Goal: Task Accomplishment & Management: Complete application form

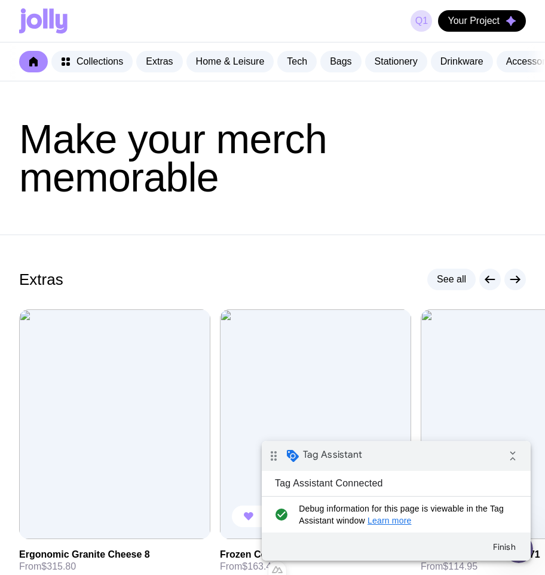
click at [339, 377] on img at bounding box center [315, 424] width 191 height 230
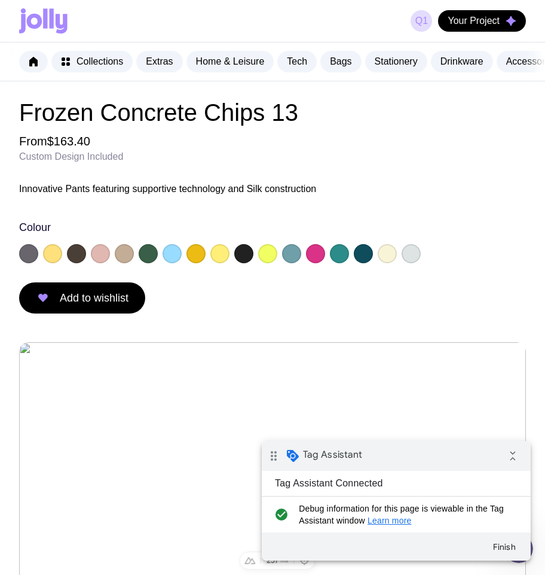
click at [47, 19] on icon at bounding box center [45, 18] width 4 height 20
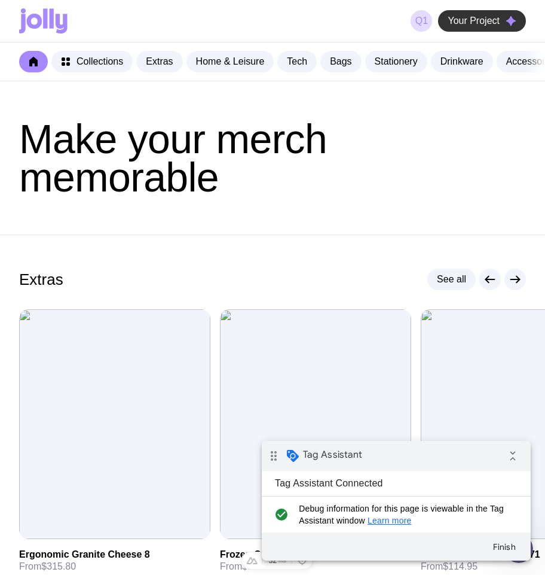
click at [475, 22] on span "Your Project" at bounding box center [474, 21] width 52 height 12
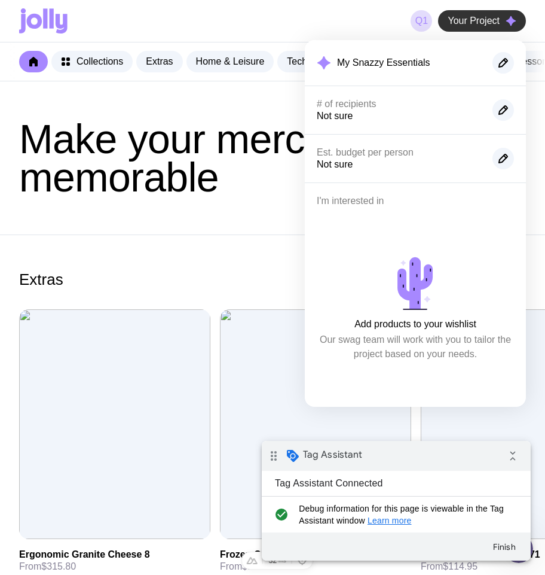
click at [475, 22] on span "Your Project" at bounding box center [474, 21] width 52 height 12
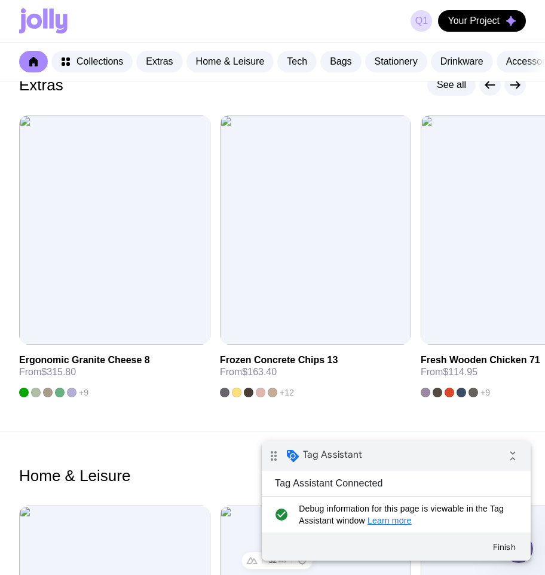
scroll to position [219, 0]
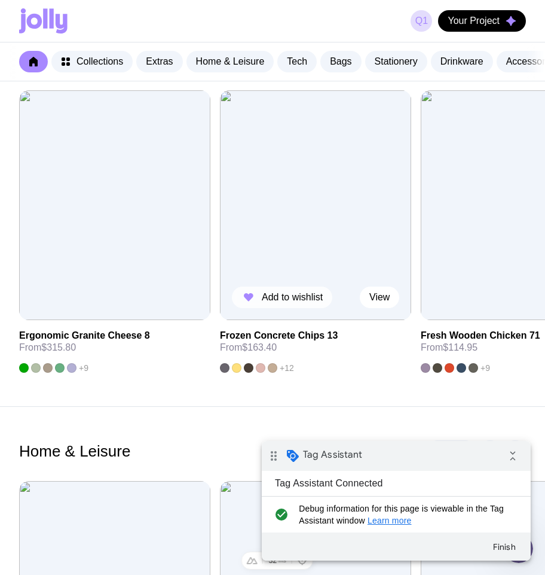
click at [285, 298] on button "Add to wishlist" at bounding box center [282, 297] width 100 height 22
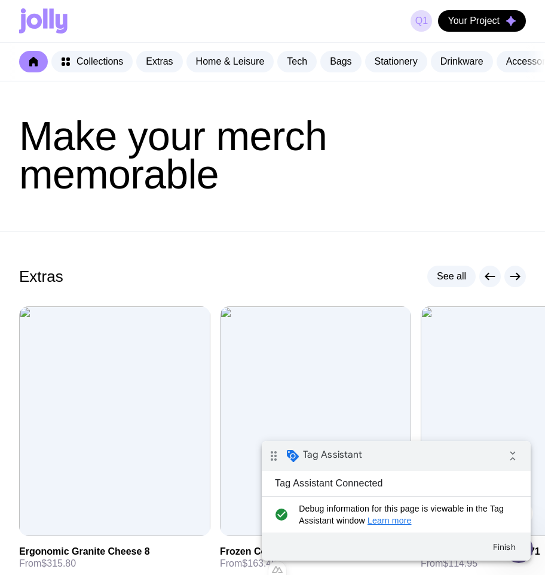
scroll to position [0, 0]
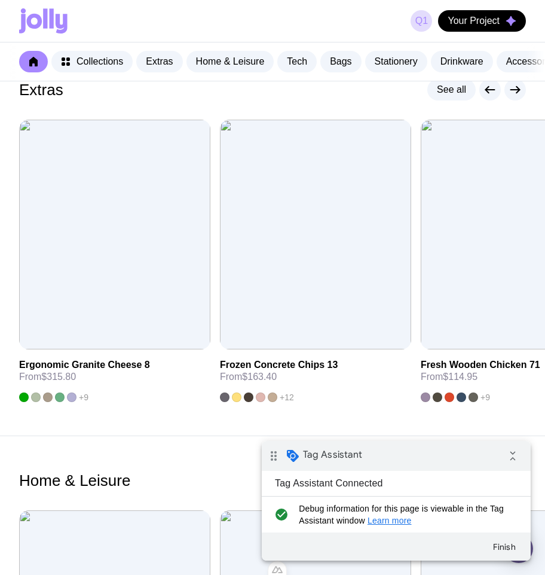
scroll to position [193, 0]
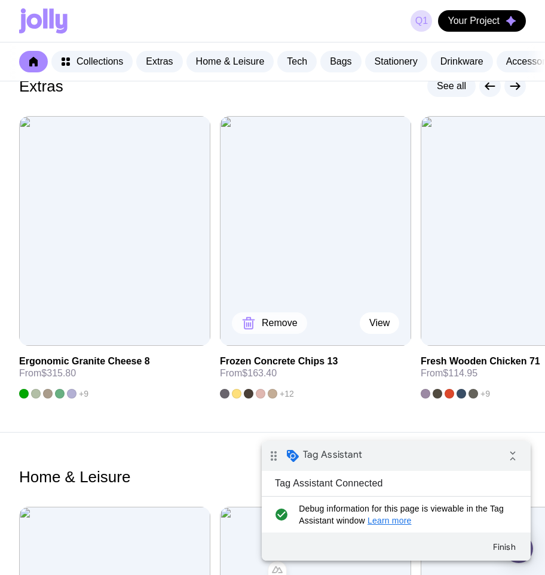
click at [272, 329] on span "Remove" at bounding box center [280, 323] width 36 height 12
click at [423, 24] on link "q1" at bounding box center [422, 21] width 22 height 22
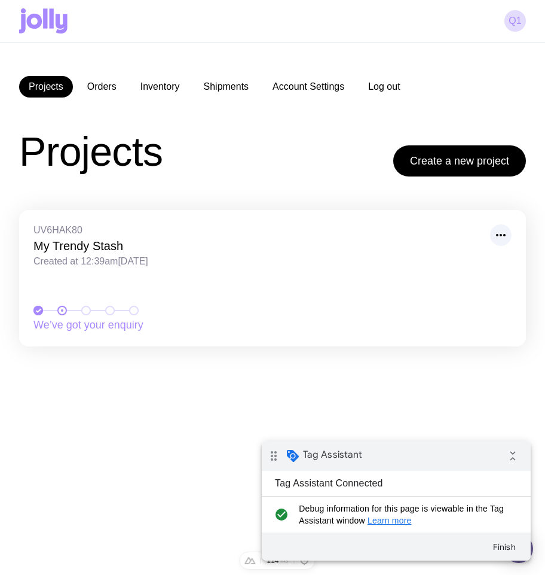
click at [388, 82] on button "Log out" at bounding box center [384, 87] width 51 height 22
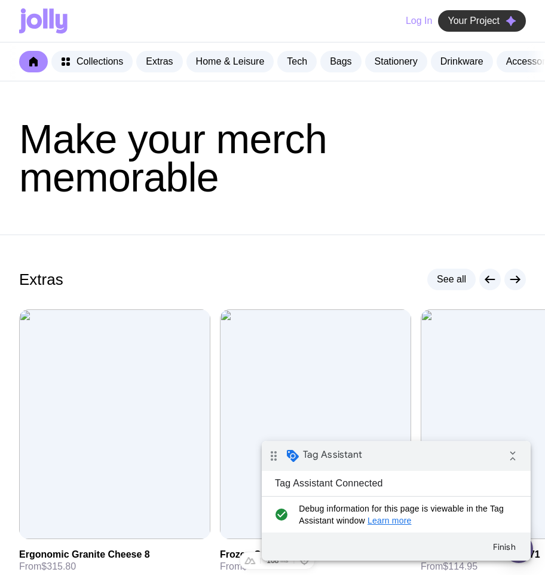
click at [457, 22] on span "Your Project" at bounding box center [474, 21] width 52 height 12
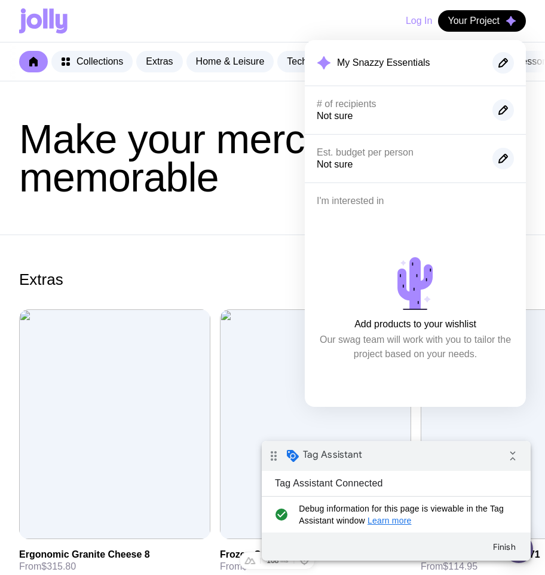
click at [249, 234] on header "Make your merch memorable" at bounding box center [272, 157] width 545 height 153
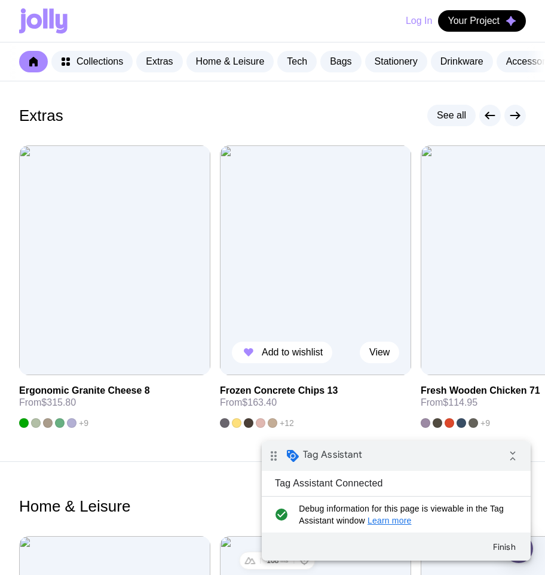
scroll to position [166, 0]
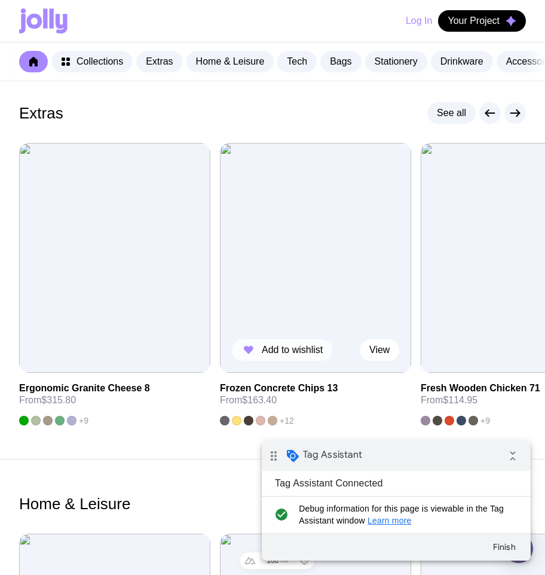
click at [296, 355] on span "Add to wishlist" at bounding box center [292, 350] width 61 height 12
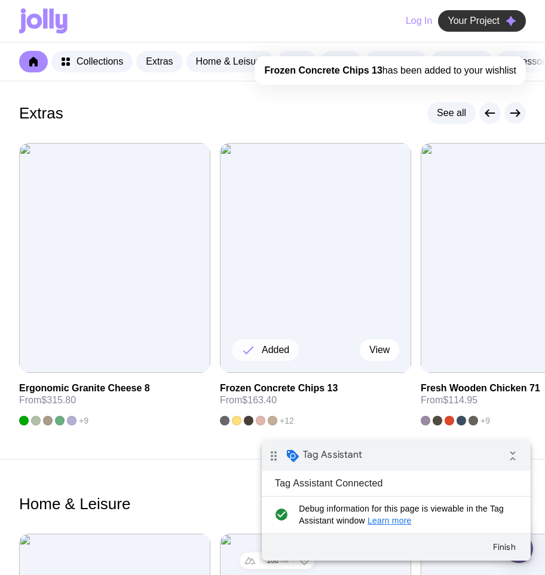
click at [499, 19] on span "Your Project" at bounding box center [474, 21] width 52 height 12
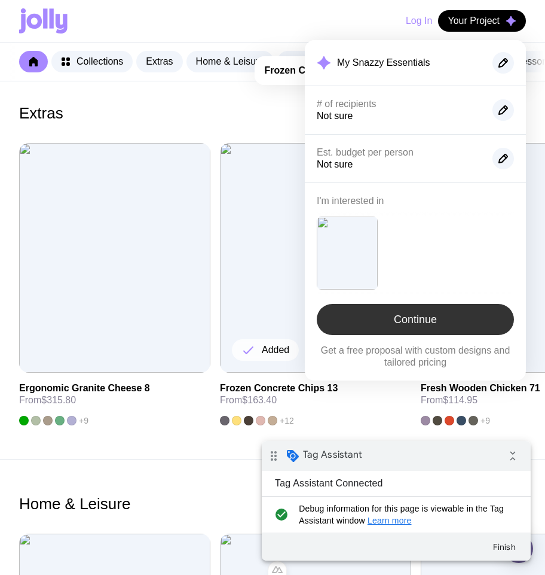
click at [425, 329] on link "Continue" at bounding box center [415, 319] width 197 height 31
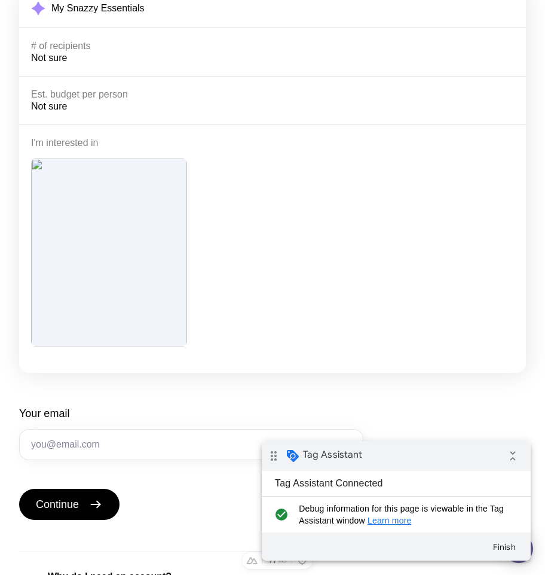
scroll to position [199, 0]
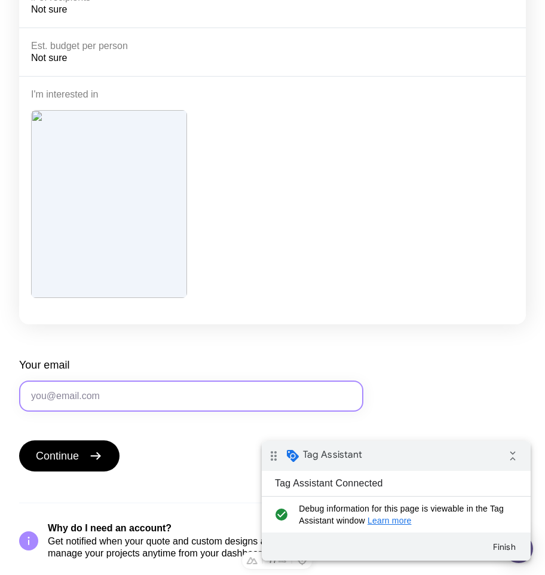
click at [101, 393] on input "Your email" at bounding box center [191, 395] width 344 height 31
type input "г"
type input "[EMAIL_ADDRESS][DOMAIN_NAME]"
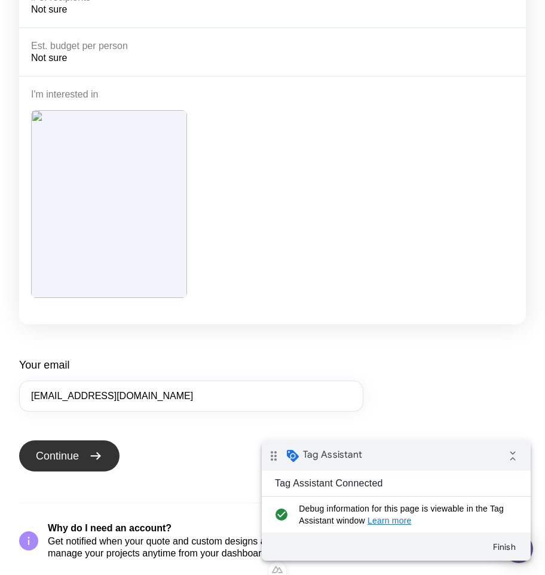
click at [100, 453] on icon "submit" at bounding box center [95, 455] width 14 height 14
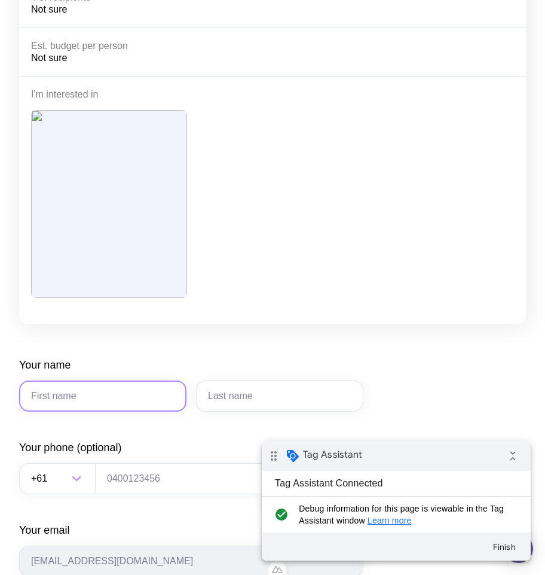
click at [143, 384] on input "Your name" at bounding box center [102, 395] width 167 height 31
type input "y"
type input "uuuu"
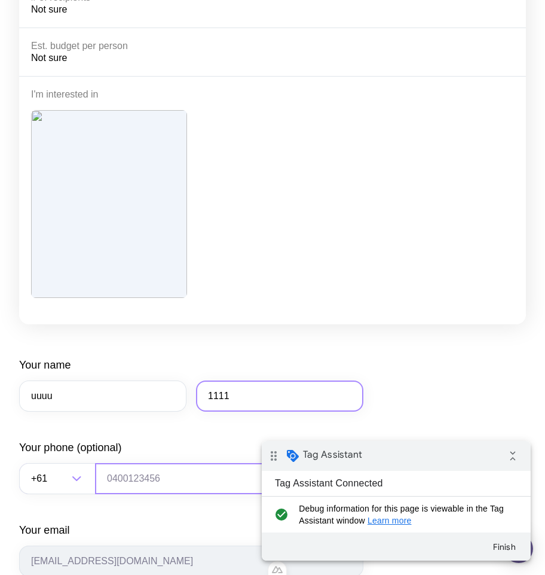
type input "1111"
click at [136, 469] on input "tel" at bounding box center [229, 478] width 268 height 31
drag, startPoint x: 170, startPoint y: 475, endPoint x: 129, endPoint y: 445, distance: 51.4
click at [170, 475] on input "tel" at bounding box center [229, 478] width 268 height 31
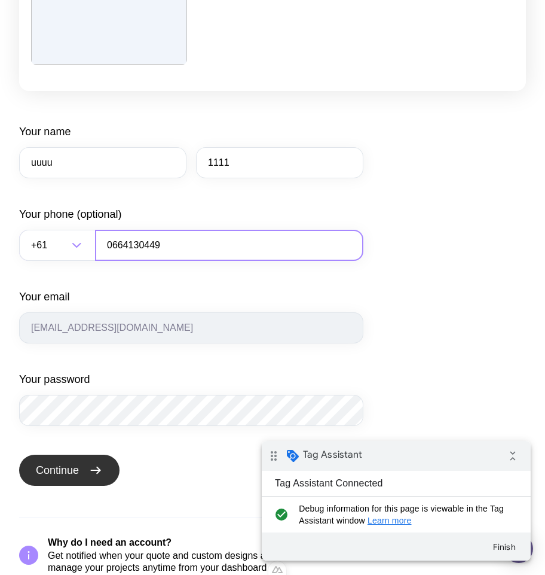
scroll to position [447, 0]
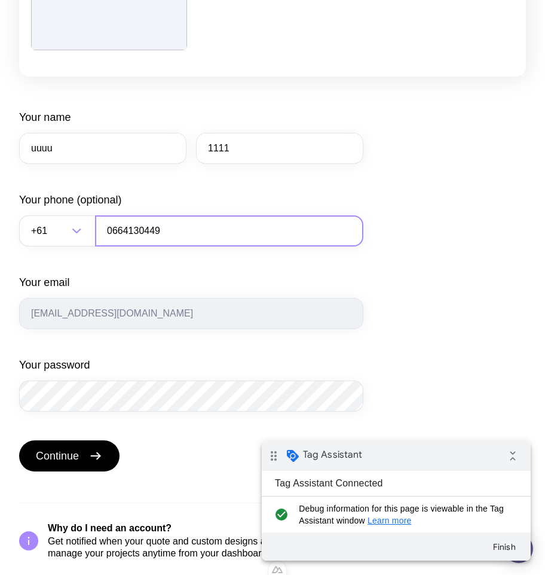
type input "0664130449"
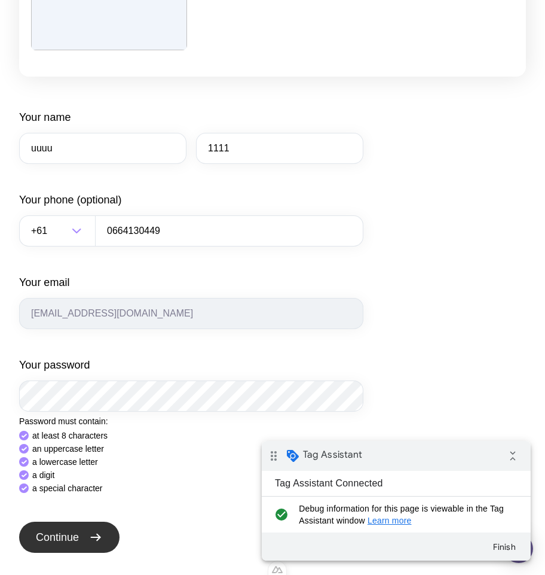
click at [53, 527] on div "Your name uuuu 1111 Your phone (optional) +61 Loading... 0664130449 Your email …" at bounding box center [191, 375] width 344 height 530
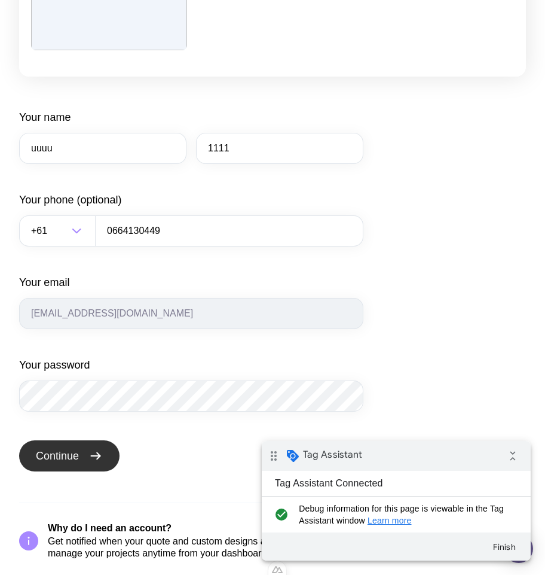
click at [76, 459] on span "Continue" at bounding box center [57, 455] width 43 height 14
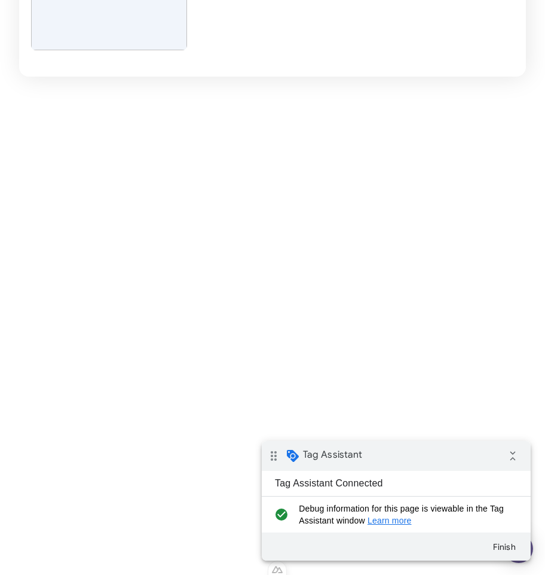
scroll to position [244, 0]
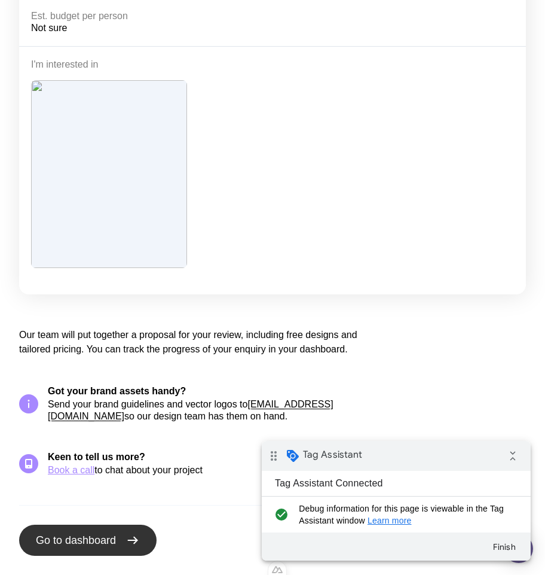
click at [104, 540] on span "Go to dashboard" at bounding box center [76, 540] width 80 height 14
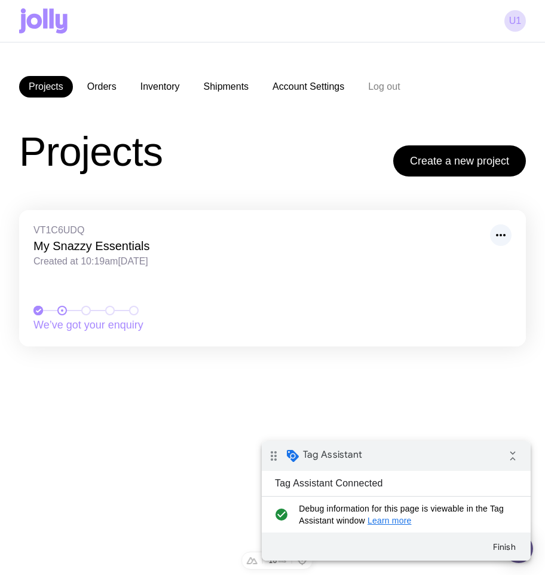
click at [44, 28] on icon at bounding box center [45, 18] width 4 height 20
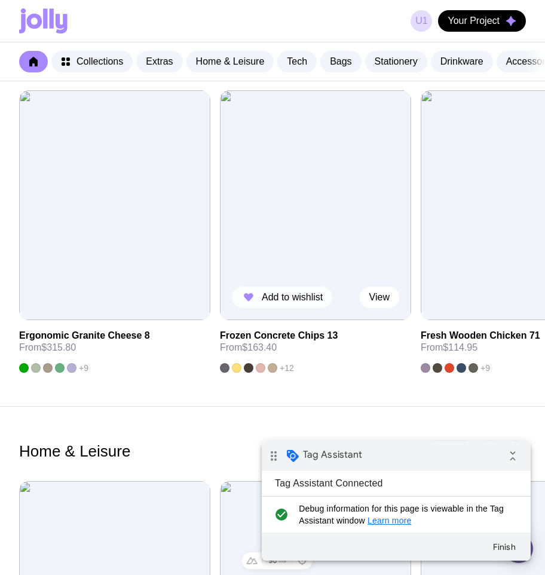
scroll to position [221, 0]
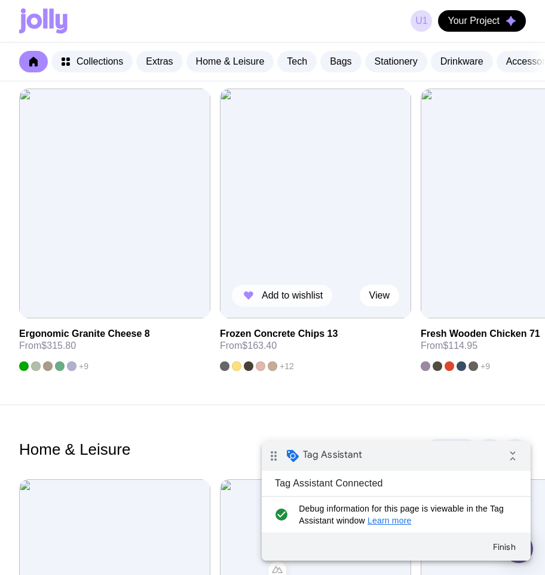
click at [276, 301] on span "Add to wishlist" at bounding box center [292, 295] width 61 height 12
click at [486, 25] on span "Your Project" at bounding box center [474, 21] width 52 height 12
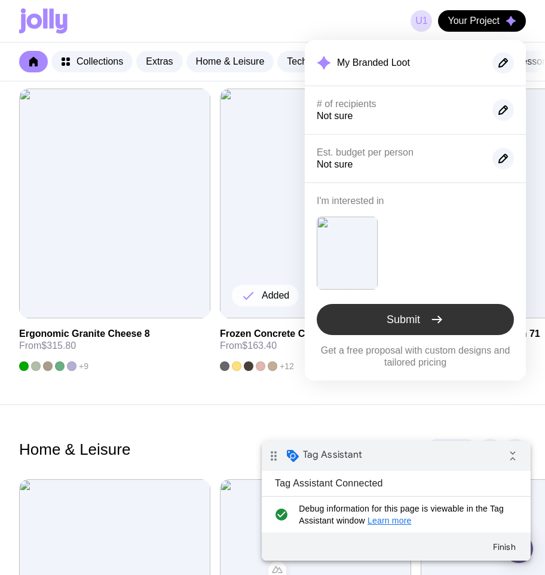
click at [387, 314] on span "Submit" at bounding box center [403, 319] width 33 height 14
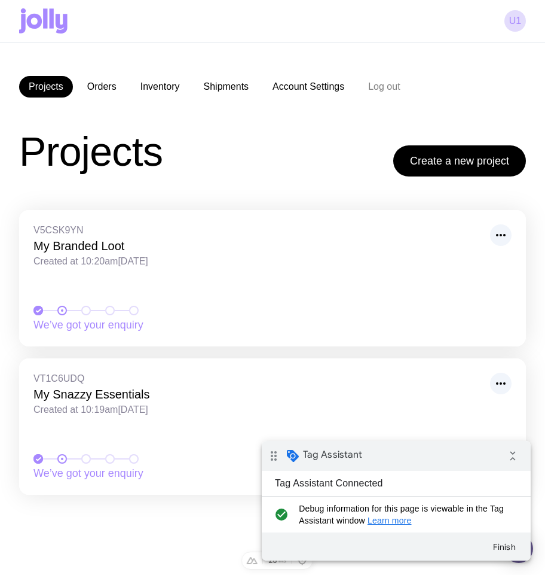
click at [46, 17] on icon at bounding box center [45, 18] width 4 height 20
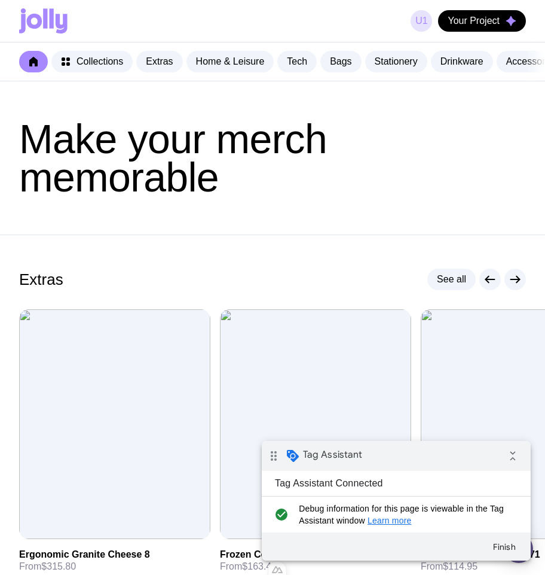
click at [423, 22] on link "u1" at bounding box center [422, 21] width 22 height 22
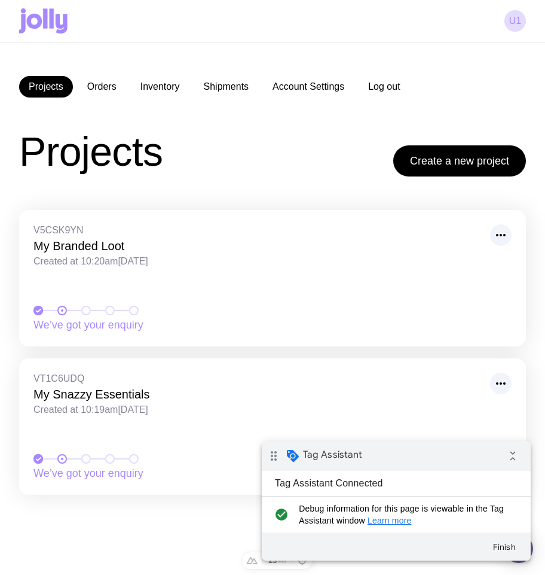
click at [404, 85] on button "Log out" at bounding box center [384, 87] width 51 height 22
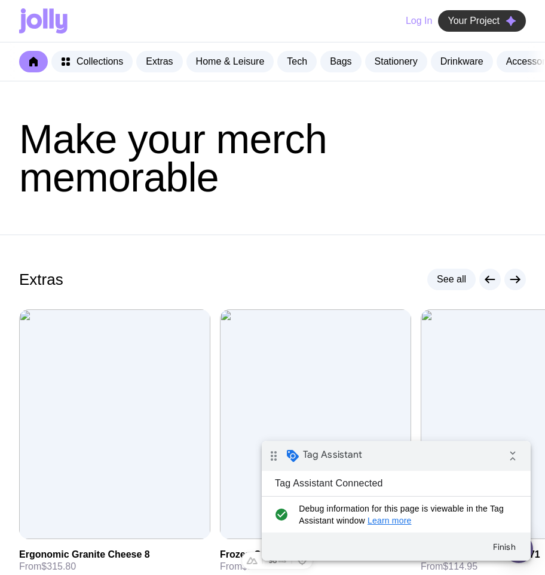
click at [475, 19] on span "Your Project" at bounding box center [474, 21] width 52 height 12
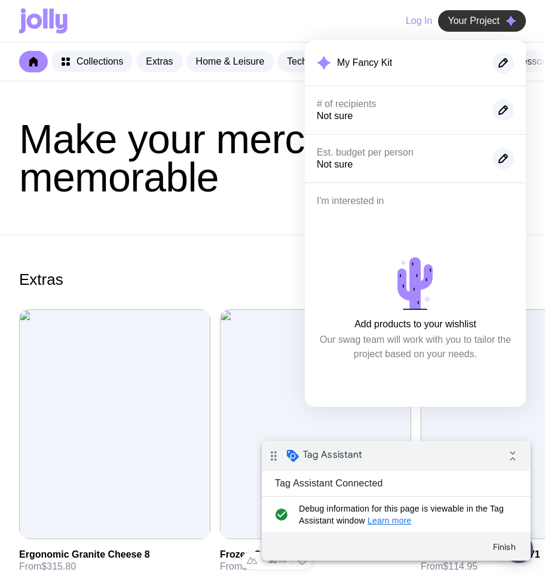
click at [475, 19] on span "Your Project" at bounding box center [474, 21] width 52 height 12
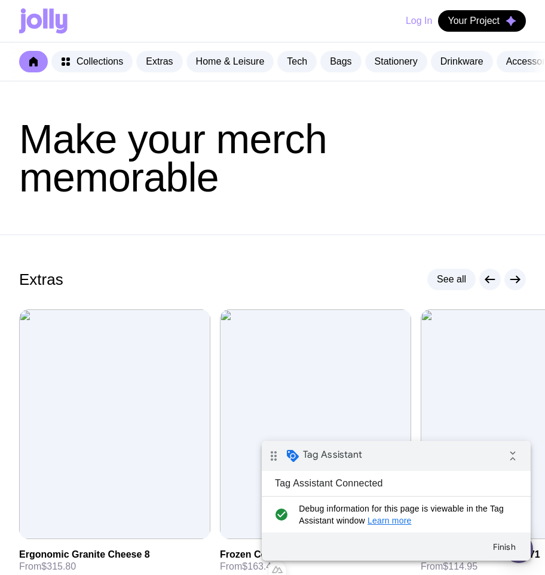
click at [65, 28] on icon at bounding box center [62, 24] width 12 height 20
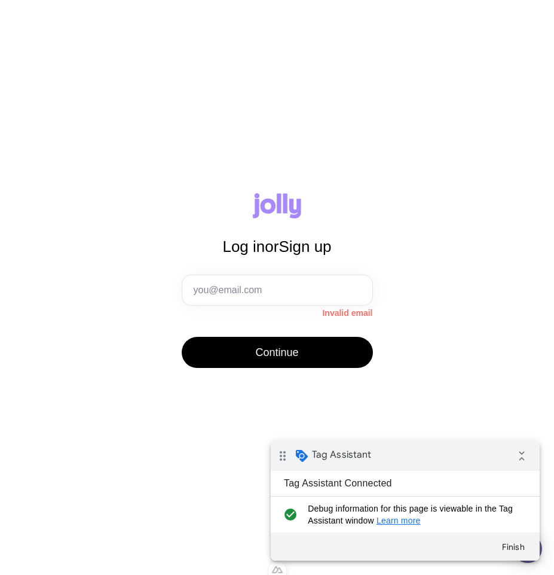
drag, startPoint x: 202, startPoint y: 107, endPoint x: 199, endPoint y: 118, distance: 11.7
click at [199, 118] on div "Log in or Sign up Invalid email Continue" at bounding box center [277, 287] width 554 height 575
click at [274, 207] on icon at bounding box center [269, 205] width 16 height 15
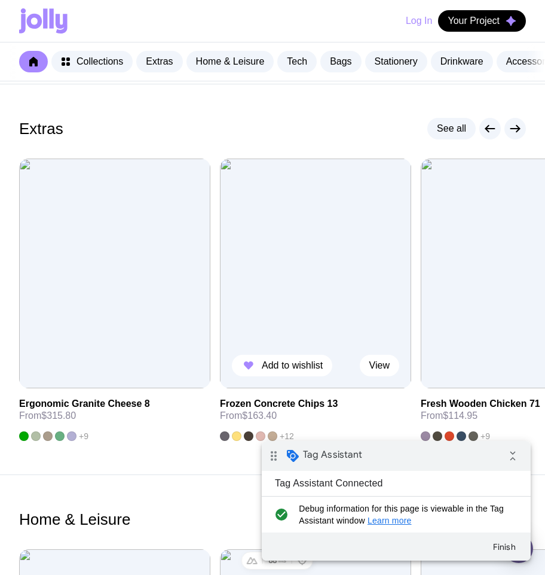
scroll to position [143, 0]
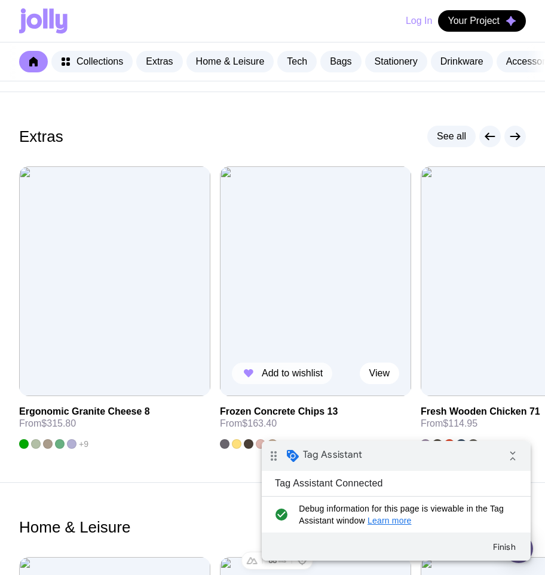
click at [277, 384] on button "Add to wishlist" at bounding box center [282, 373] width 100 height 22
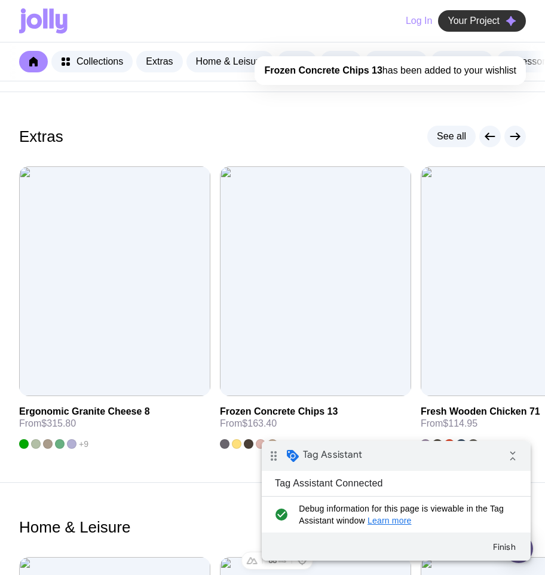
click at [490, 26] on button "Your Project" at bounding box center [482, 21] width 88 height 22
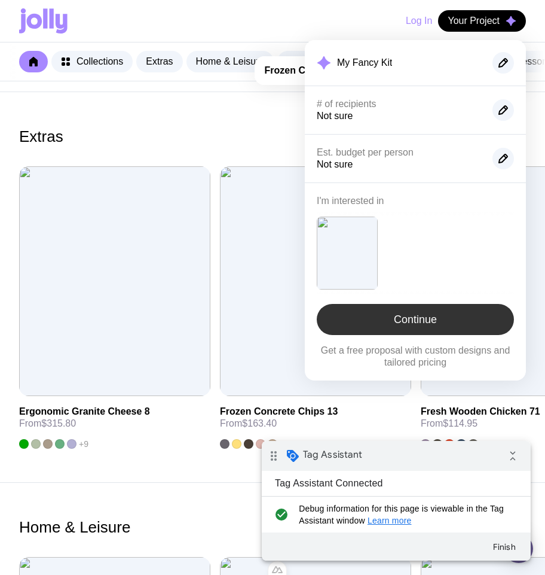
click at [385, 315] on link "Continue" at bounding box center [415, 319] width 197 height 31
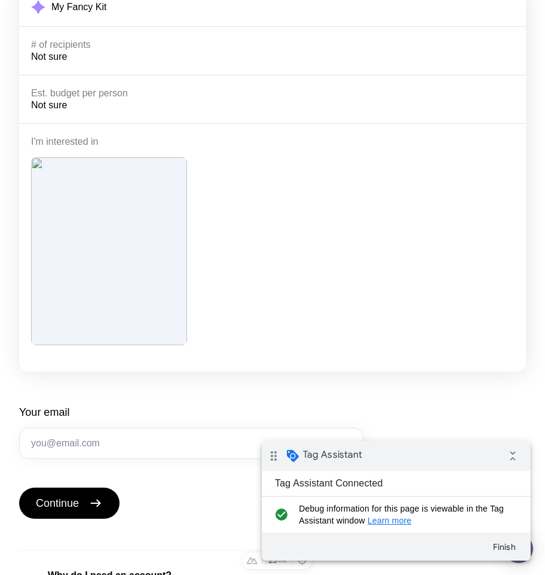
scroll to position [199, 0]
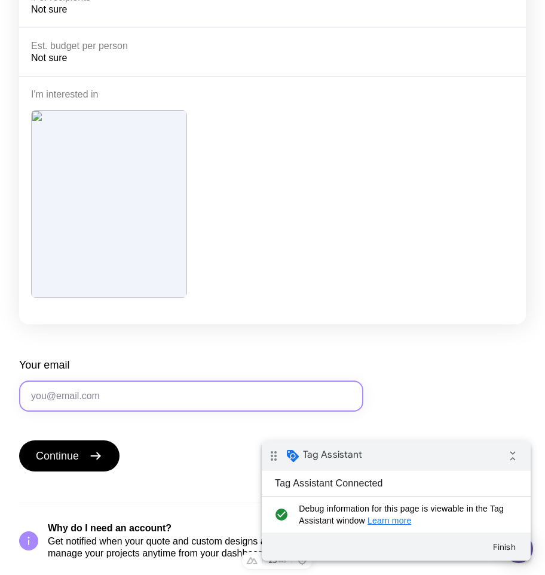
click at [111, 387] on input "Your email" at bounding box center [191, 395] width 344 height 31
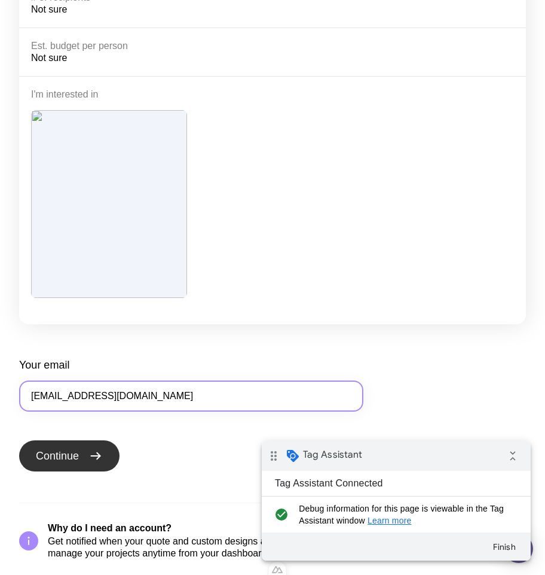
type input "[EMAIL_ADDRESS][DOMAIN_NAME]"
click at [62, 465] on button "Continue" at bounding box center [69, 455] width 100 height 31
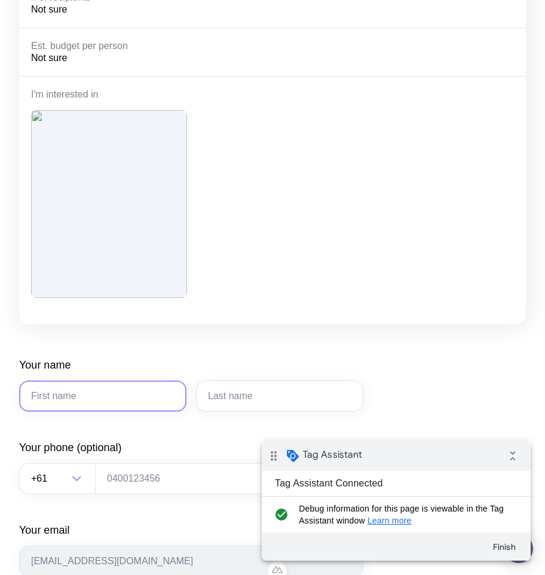
click at [102, 397] on input "Your name" at bounding box center [102, 395] width 167 height 31
type input "uuu"
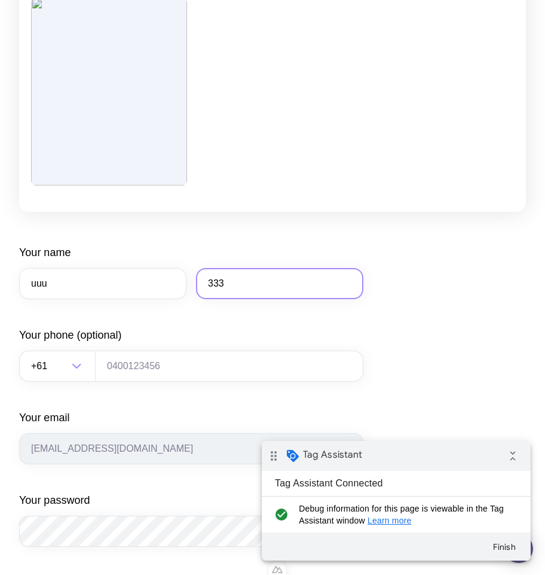
scroll to position [318, 0]
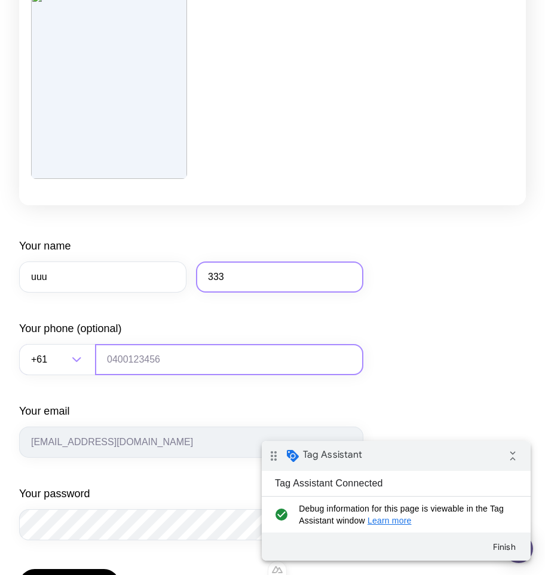
type input "333"
click at [141, 355] on input "tel" at bounding box center [229, 359] width 268 height 31
type input "0664130449"
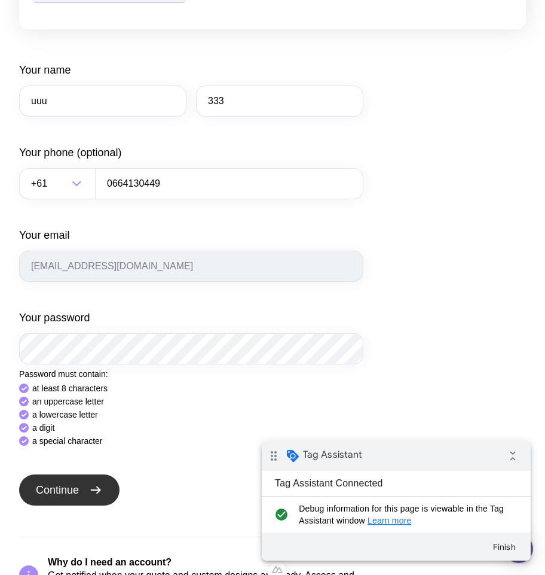
click at [104, 474] on button "Continue" at bounding box center [69, 489] width 100 height 31
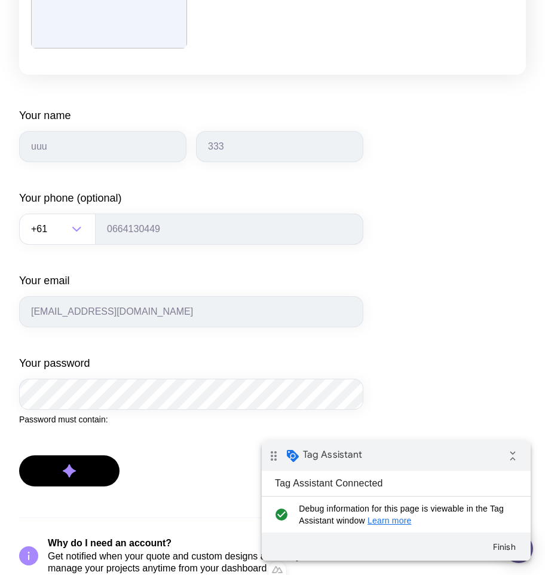
scroll to position [447, 0]
